Goal: Find specific page/section: Find specific page/section

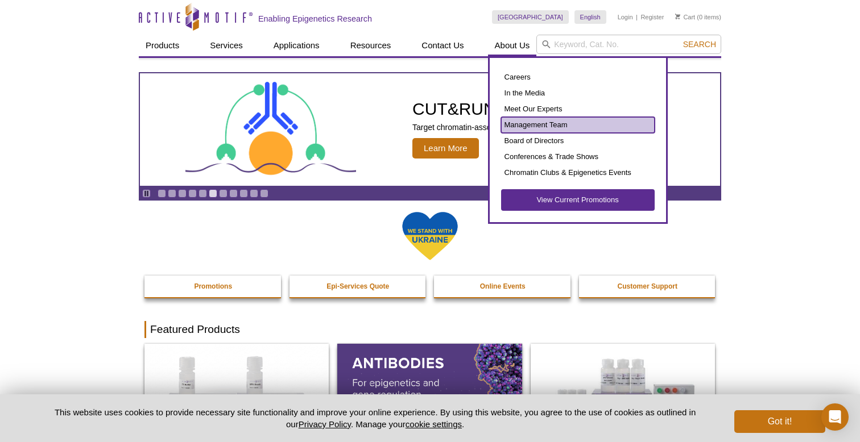
click at [533, 123] on link "Management Team" at bounding box center [577, 125] width 153 height 16
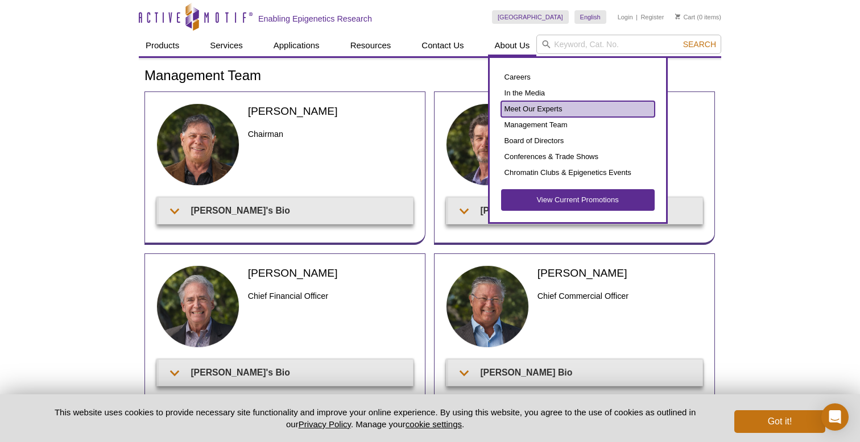
click at [526, 109] on link "Meet Our Experts" at bounding box center [577, 109] width 153 height 16
